Goal: Task Accomplishment & Management: Manage account settings

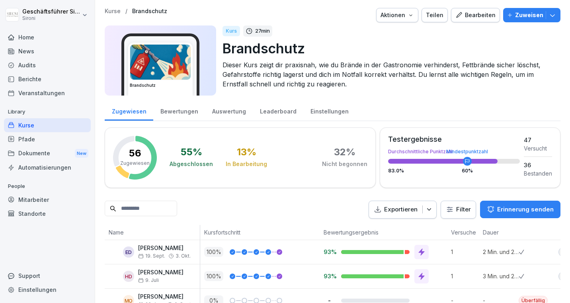
click at [479, 19] on div "Bearbeiten" at bounding box center [475, 15] width 40 height 9
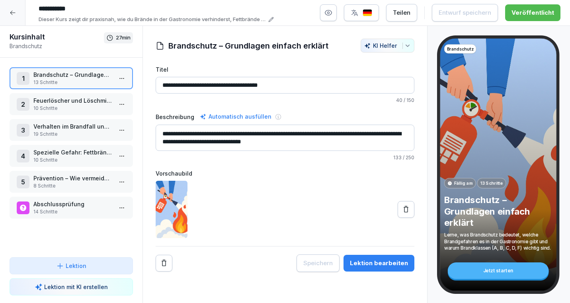
click at [67, 211] on p "14 Schritte" at bounding box center [72, 211] width 79 height 7
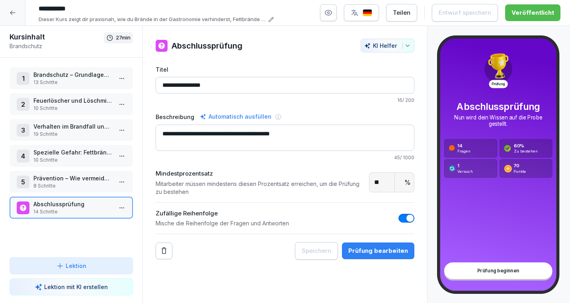
click at [61, 201] on p "Abschlussprüfung" at bounding box center [72, 204] width 79 height 8
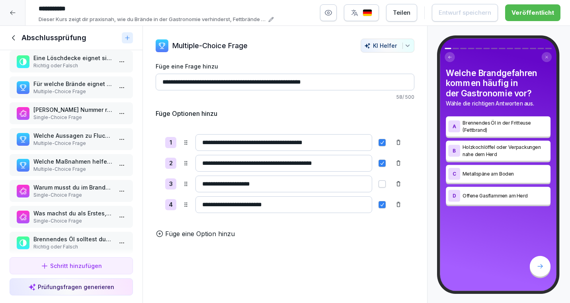
scroll to position [173, 0]
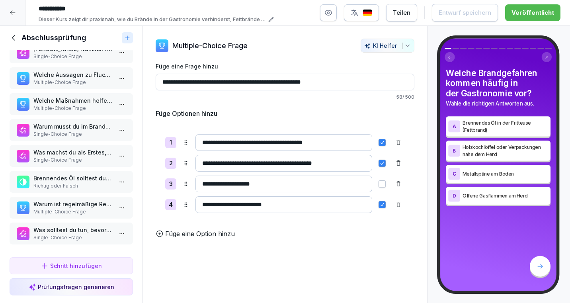
click at [68, 232] on p "Was solltest du tun, bevor du die Küche verlässt, auch wenn es nur kurz ist?" at bounding box center [72, 230] width 79 height 8
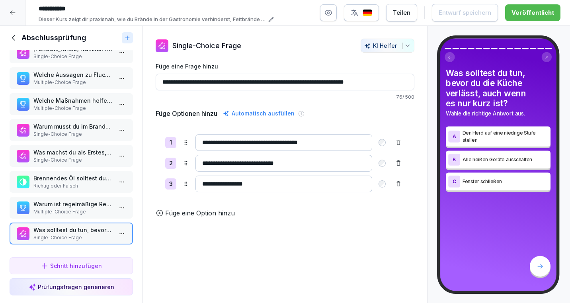
click at [16, 12] on div at bounding box center [12, 12] width 25 height 25
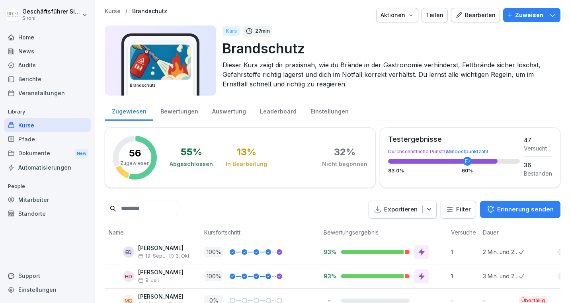
click at [414, 11] on div "Aktionen" at bounding box center [396, 15] width 33 height 9
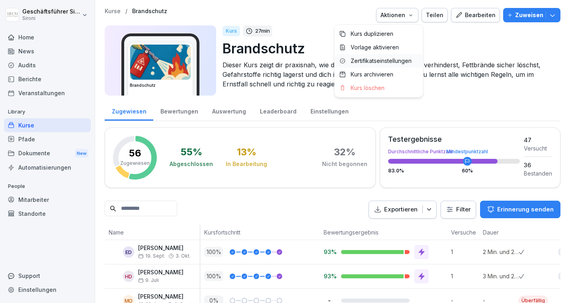
click at [390, 58] on p "Zertifikatseinstellungen" at bounding box center [380, 60] width 61 height 7
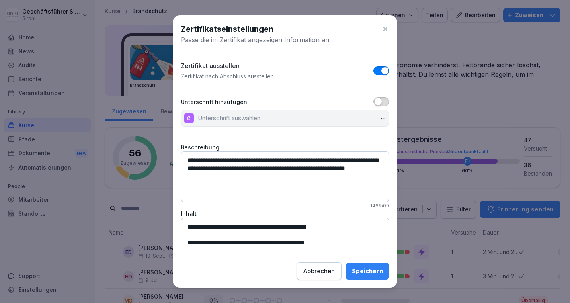
click at [386, 27] on icon at bounding box center [385, 29] width 8 height 8
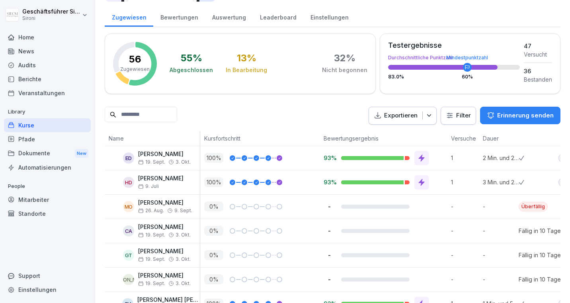
scroll to position [0, 173]
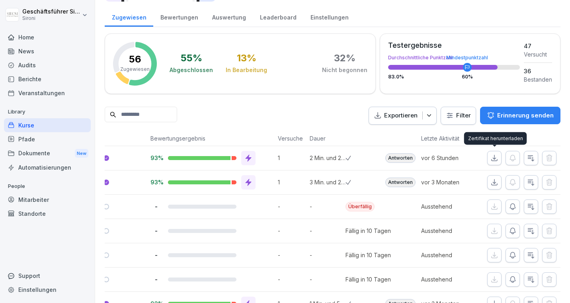
click at [494, 155] on icon "button" at bounding box center [494, 158] width 6 height 6
click at [26, 36] on div "Home" at bounding box center [47, 37] width 87 height 14
